Goal: Information Seeking & Learning: Learn about a topic

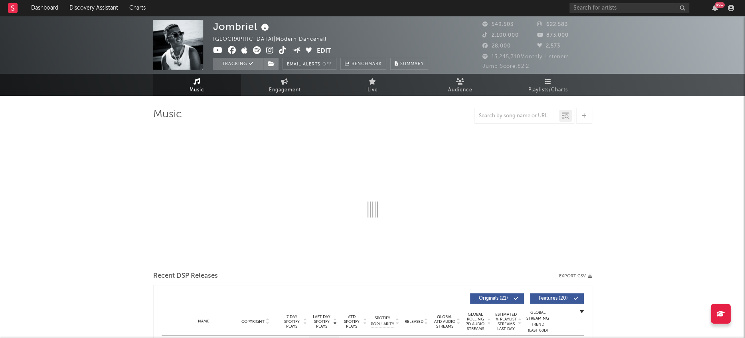
select select "6m"
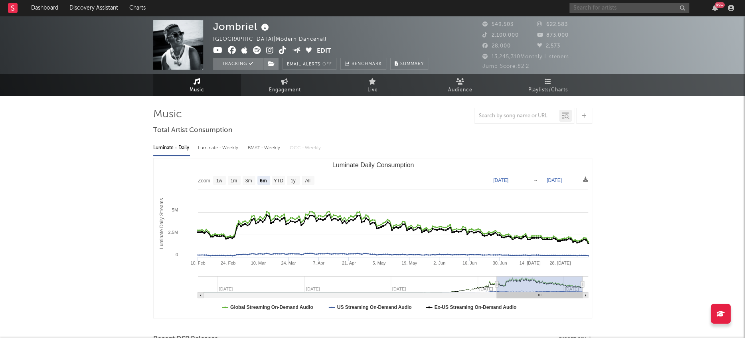
click at [617, 8] on input "text" at bounding box center [630, 8] width 120 height 10
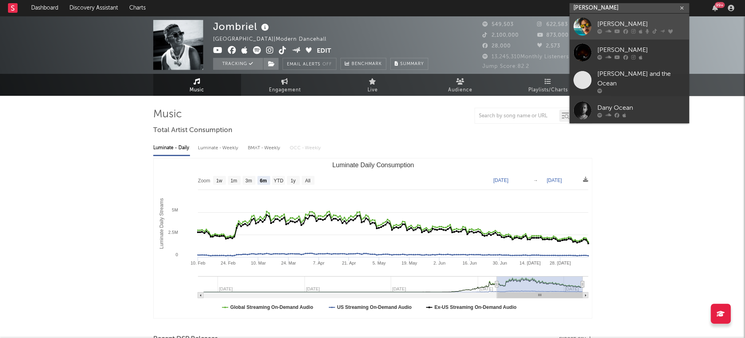
type input "[PERSON_NAME]"
click at [584, 26] on div at bounding box center [583, 27] width 18 height 18
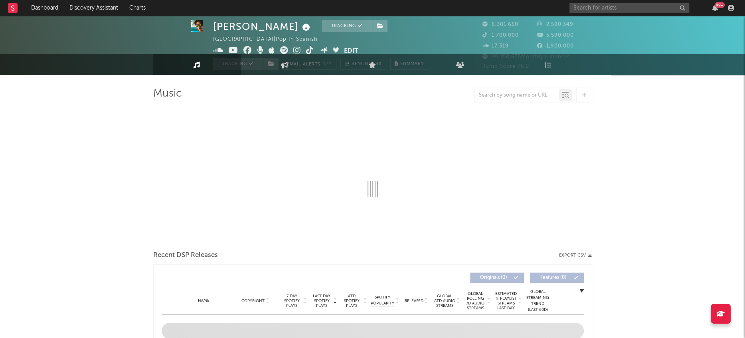
select select "6m"
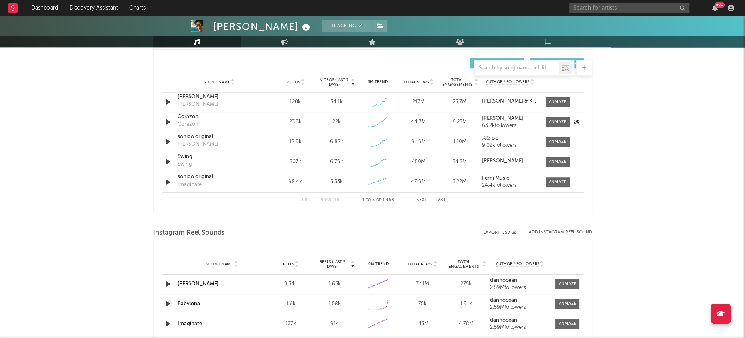
scroll to position [561, 0]
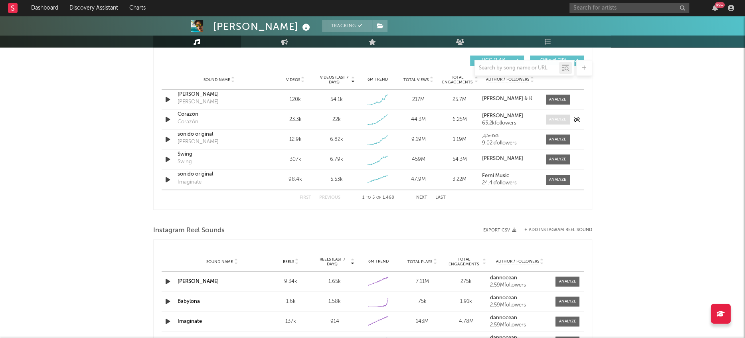
click at [561, 117] on div at bounding box center [557, 120] width 17 height 6
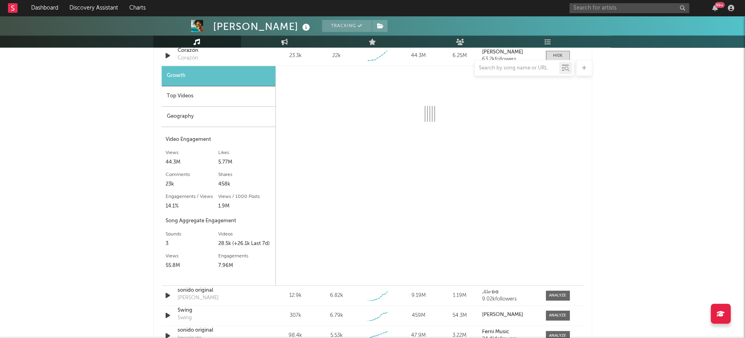
scroll to position [627, 0]
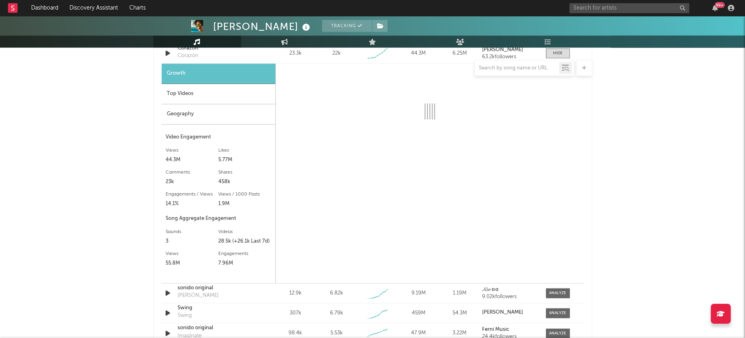
select select "1w"
